Goal: Find specific page/section: Find specific page/section

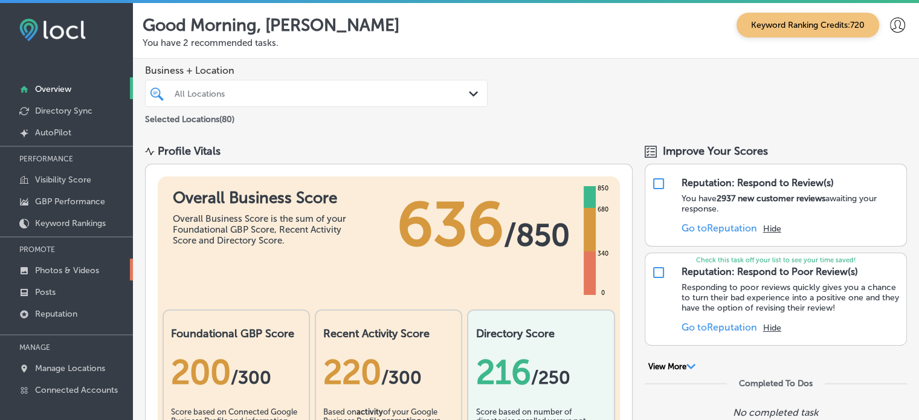
click at [67, 268] on p "Photos & Videos" at bounding box center [67, 270] width 64 height 10
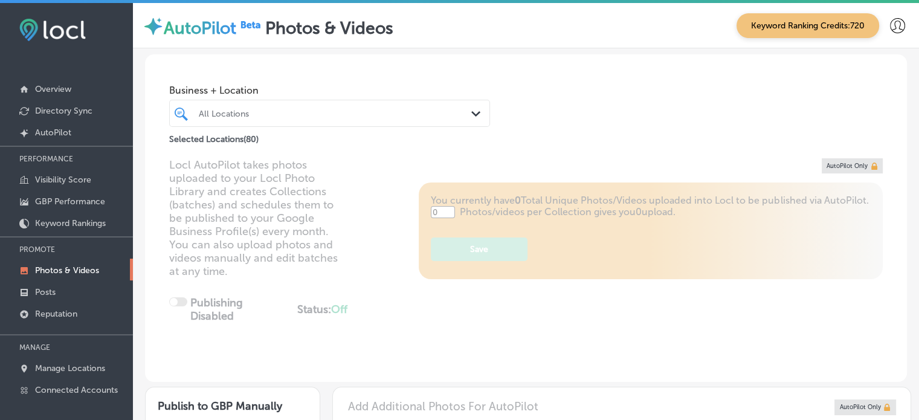
scroll to position [324, 0]
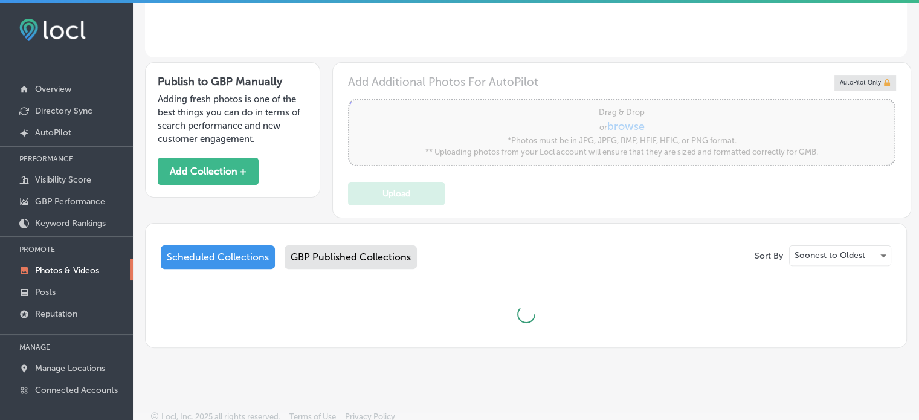
type input "5"
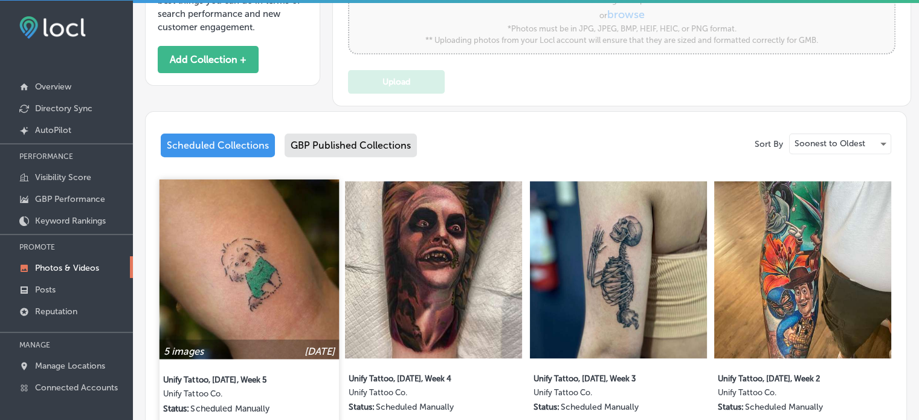
scroll to position [0, 0]
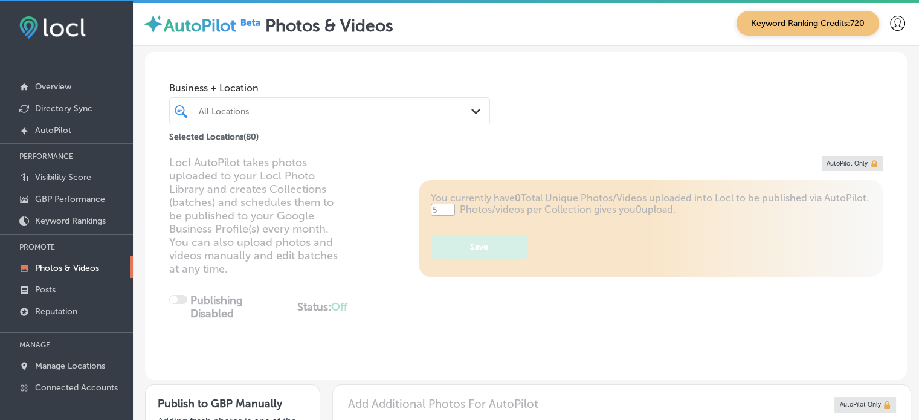
click at [401, 109] on div "All Locations" at bounding box center [336, 111] width 274 height 10
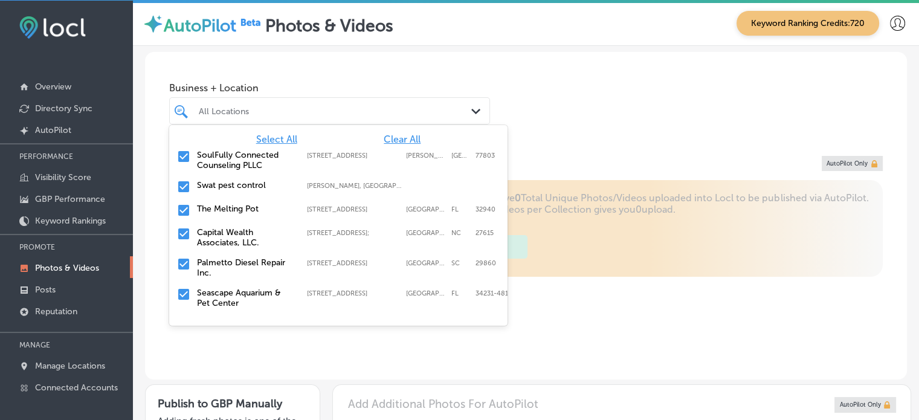
click at [404, 137] on span "Clear All" at bounding box center [402, 139] width 37 height 11
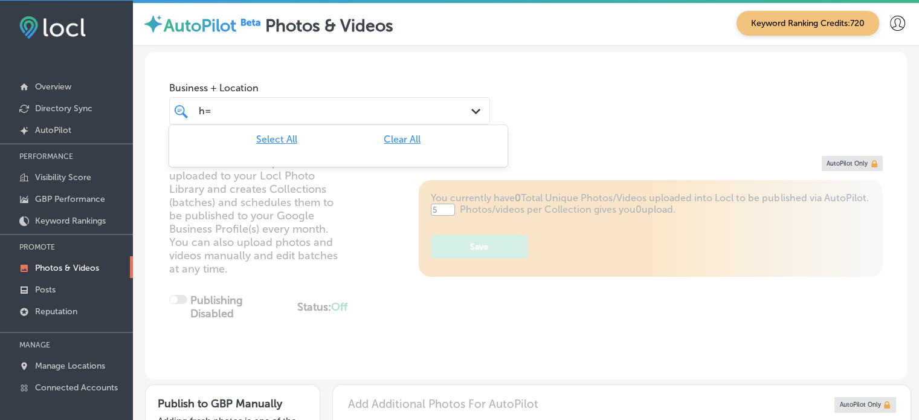
type input "h"
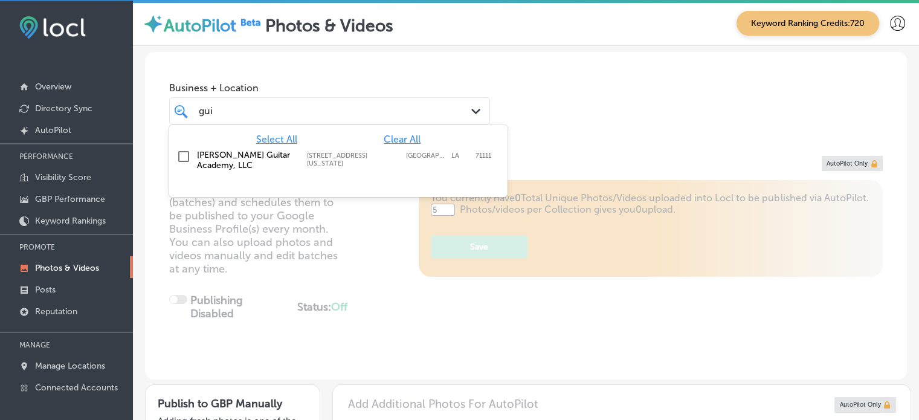
click at [181, 153] on input "checkbox" at bounding box center [183, 156] width 14 height 14
type input "gui"
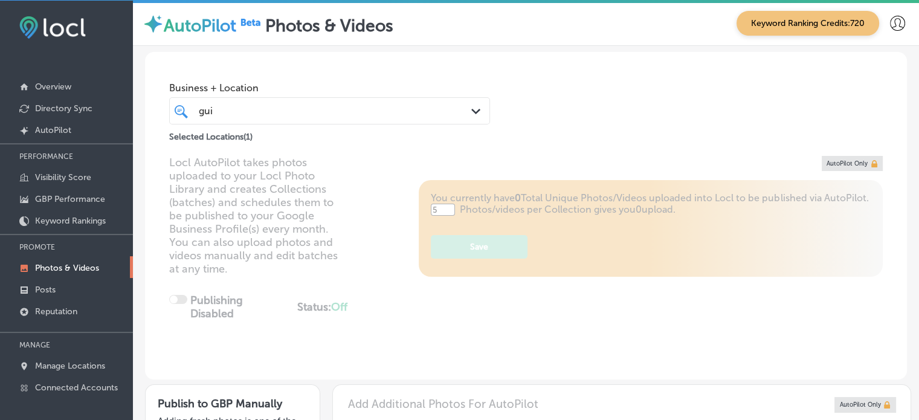
click at [628, 110] on div "Business + Location [PERSON_NAME] Path Created with Sketch. Selected Locations …" at bounding box center [526, 98] width 762 height 92
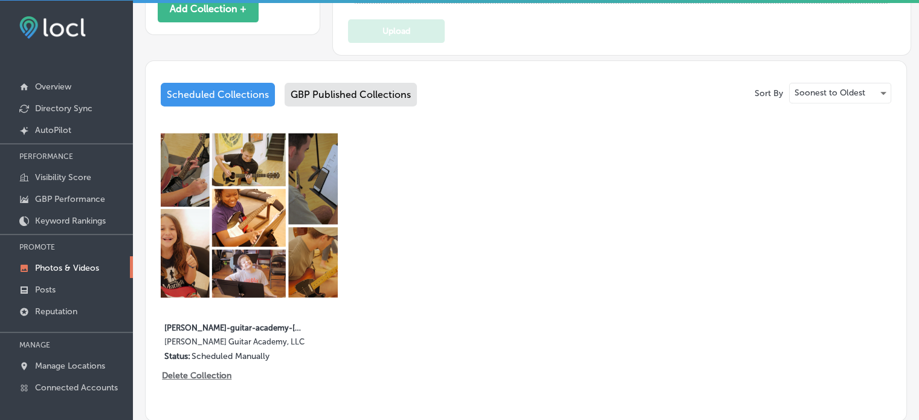
scroll to position [482, 0]
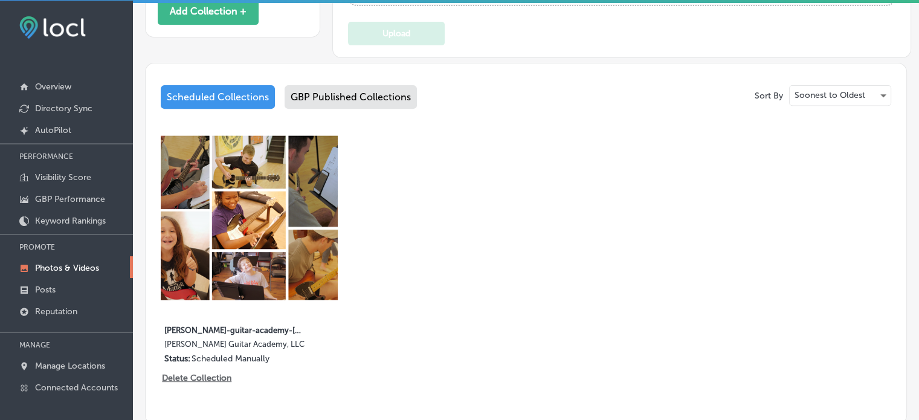
click at [332, 89] on div "GBP Published Collections" at bounding box center [351, 97] width 132 height 24
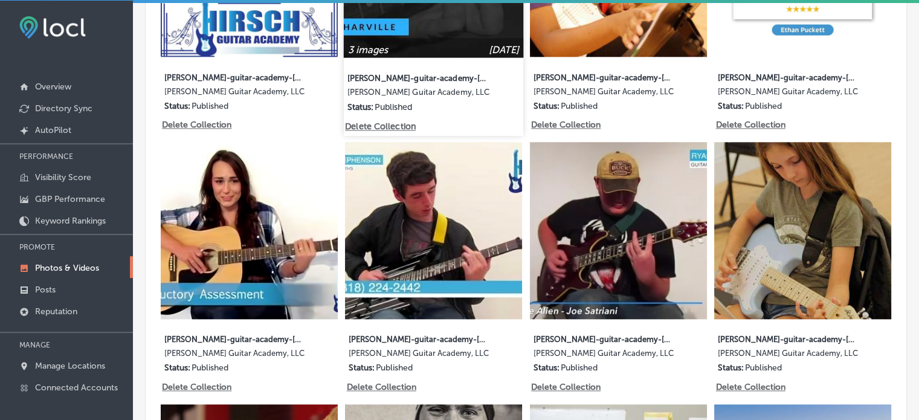
scroll to position [1223, 0]
